Goal: Check status: Check status

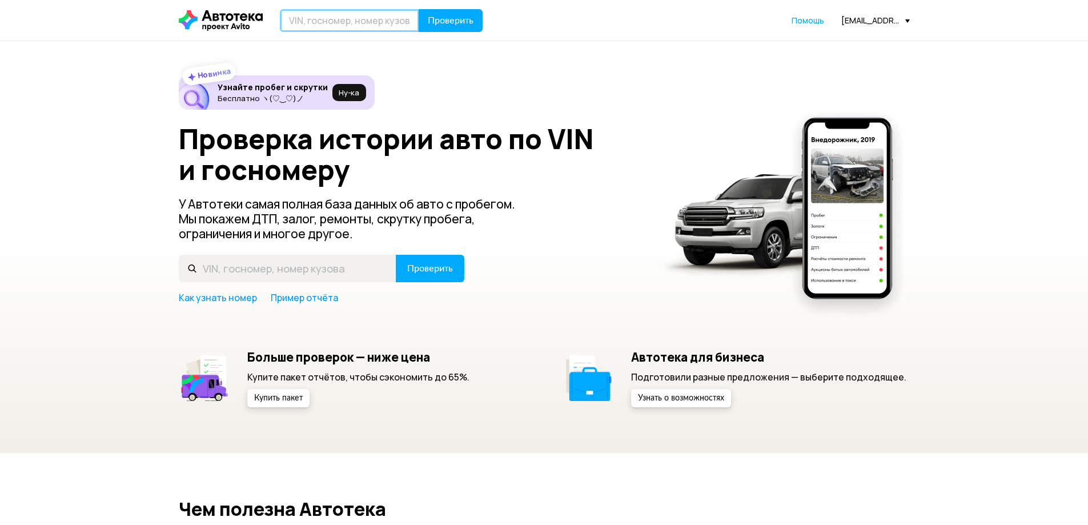
click at [383, 10] on input "text" at bounding box center [349, 20] width 139 height 23
paste input "[US_VEHICLE_IDENTIFICATION_NUMBER]"
type input "[US_VEHICLE_IDENTIFICATION_NUMBER]"
click at [461, 11] on button "Проверить" at bounding box center [451, 20] width 64 height 23
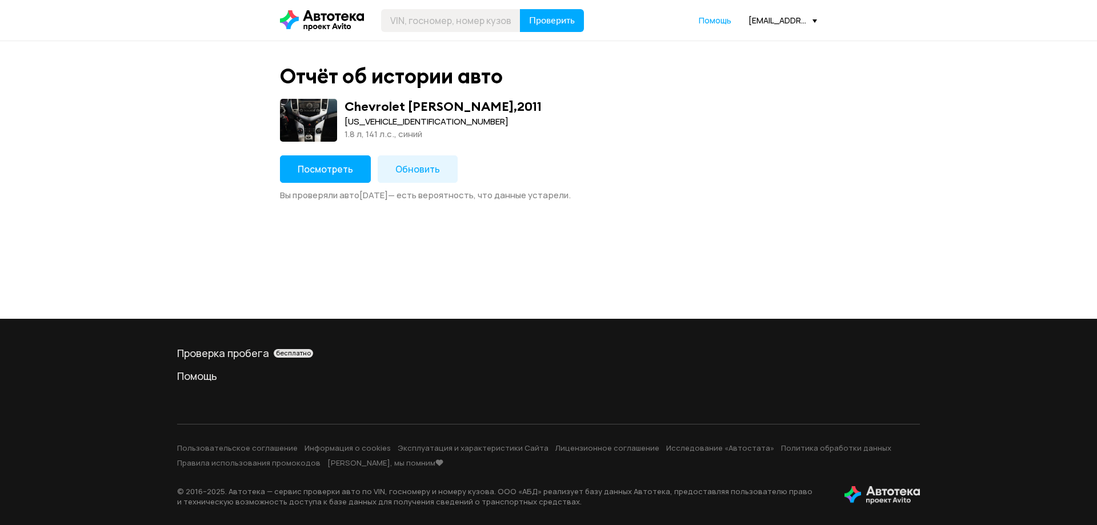
click at [301, 173] on span "Посмотреть" at bounding box center [325, 169] width 55 height 13
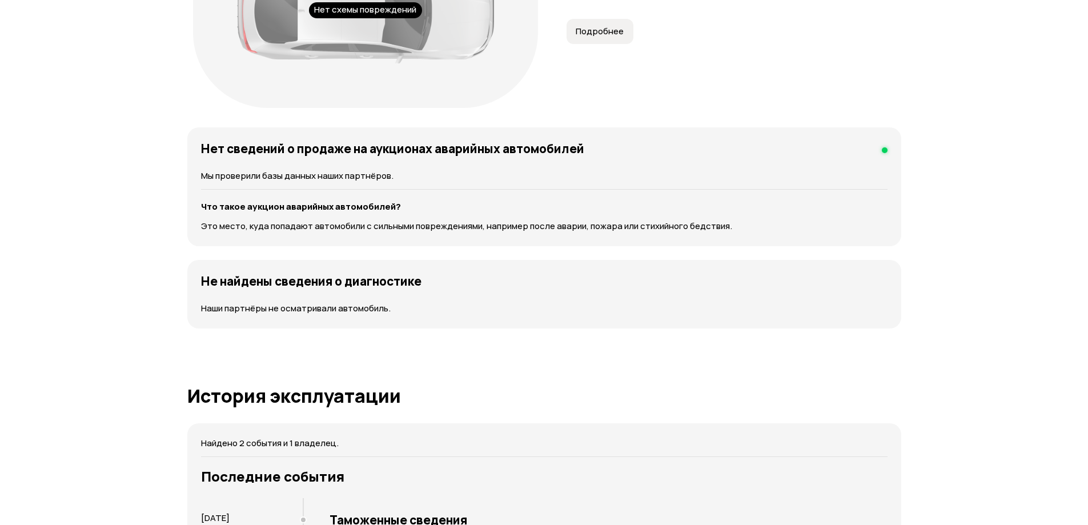
scroll to position [1188, 0]
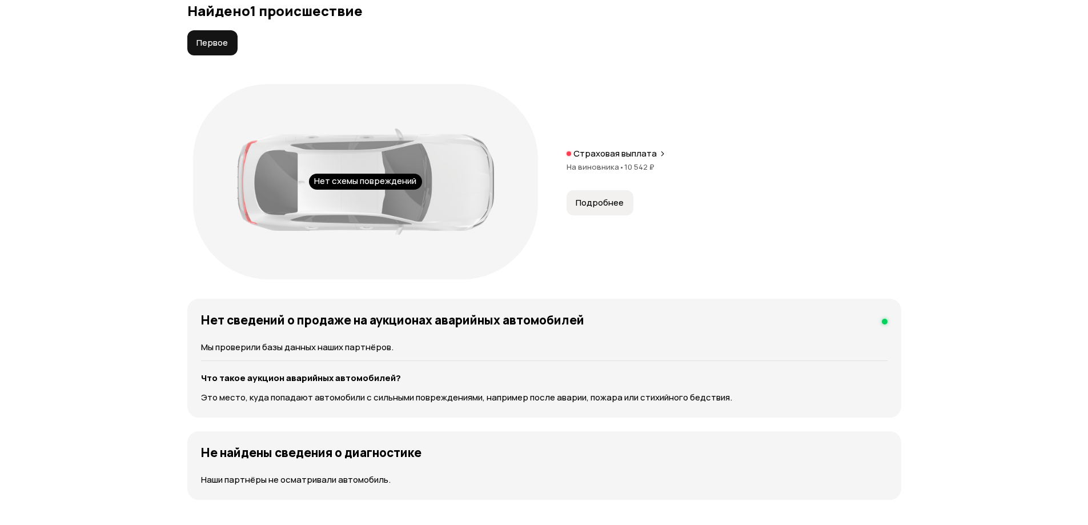
click at [595, 201] on span "Подробнее" at bounding box center [600, 202] width 48 height 11
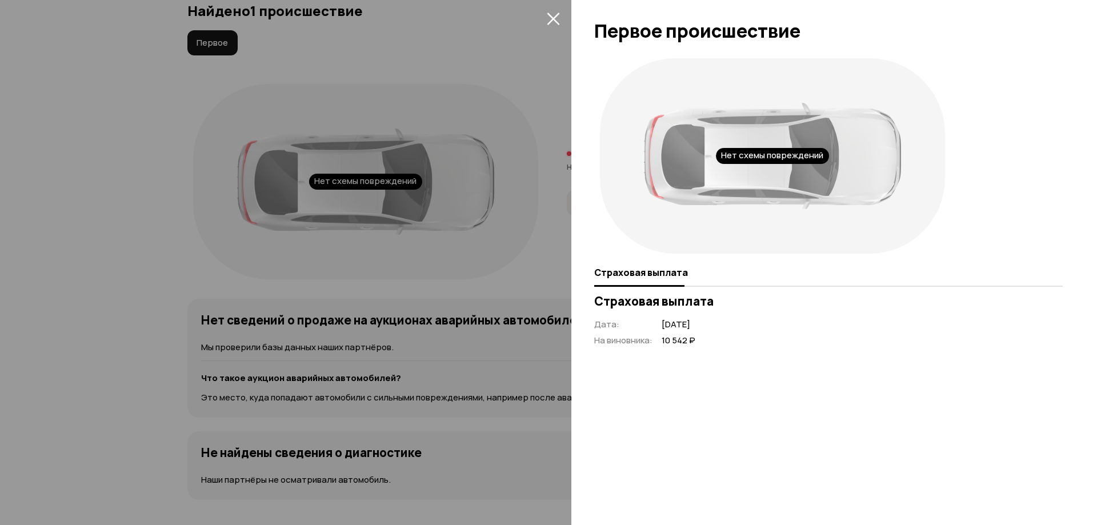
click at [527, 87] on div at bounding box center [548, 262] width 1097 height 525
